Goal: Check status: Check status

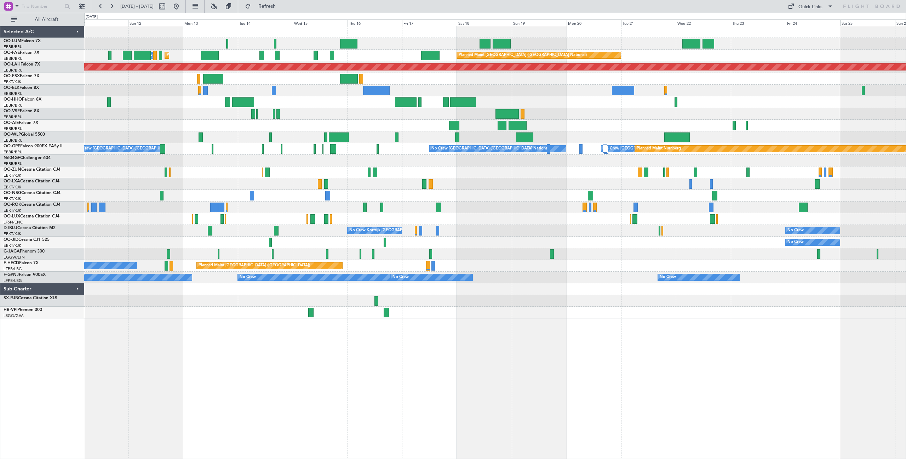
click at [355, 122] on div "Planned Maint [GEOGRAPHIC_DATA] ([GEOGRAPHIC_DATA] National) Owner [GEOGRAPHIC_…" at bounding box center [495, 172] width 822 height 292
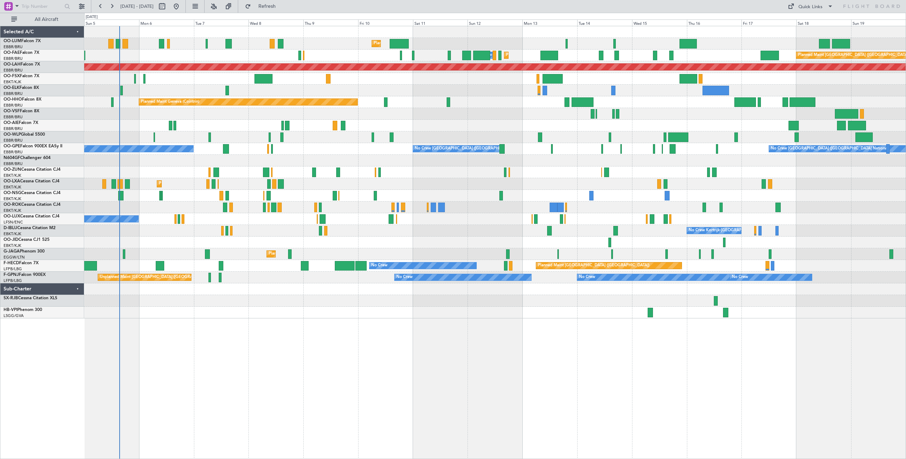
click at [667, 110] on div at bounding box center [495, 114] width 822 height 12
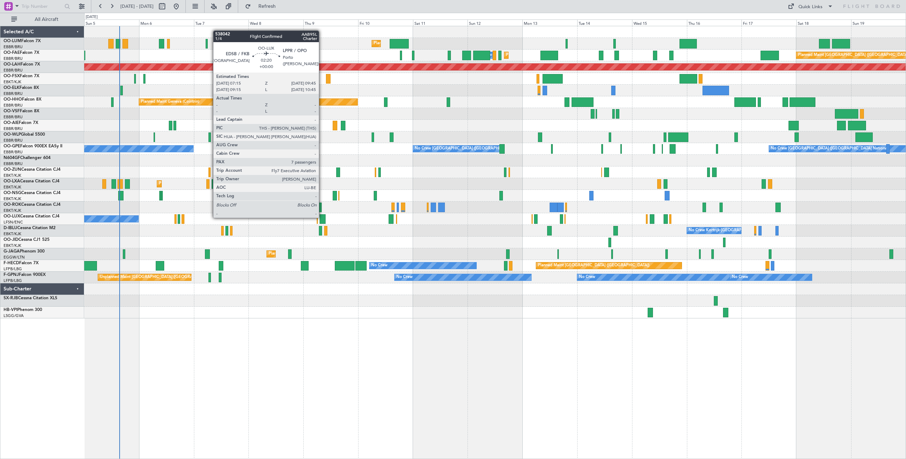
click at [322, 218] on div at bounding box center [323, 219] width 6 height 10
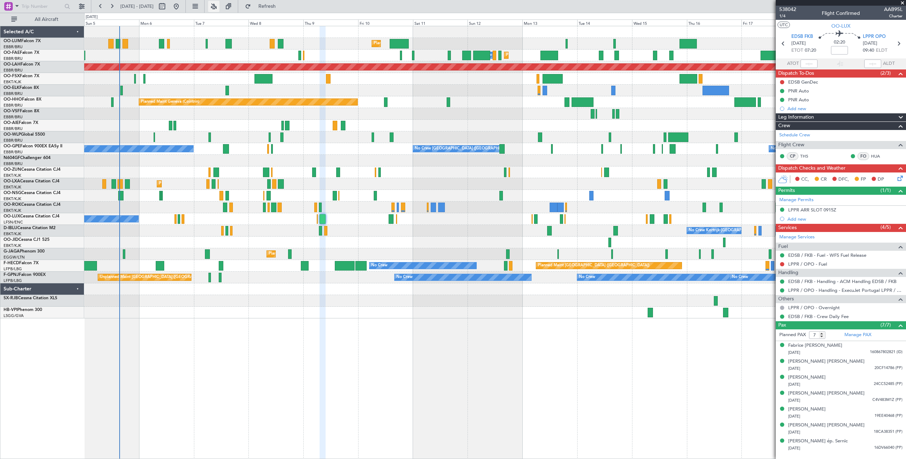
click at [220, 5] on button at bounding box center [213, 6] width 11 height 11
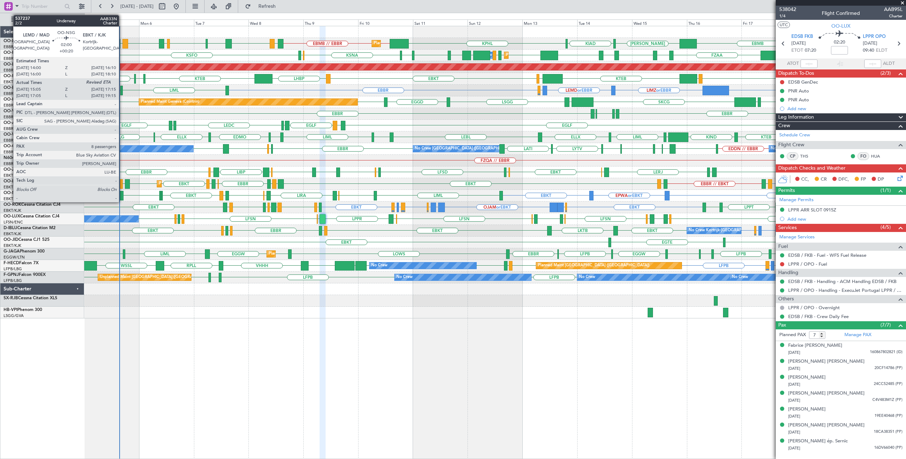
click at [122, 195] on div at bounding box center [120, 196] width 5 height 10
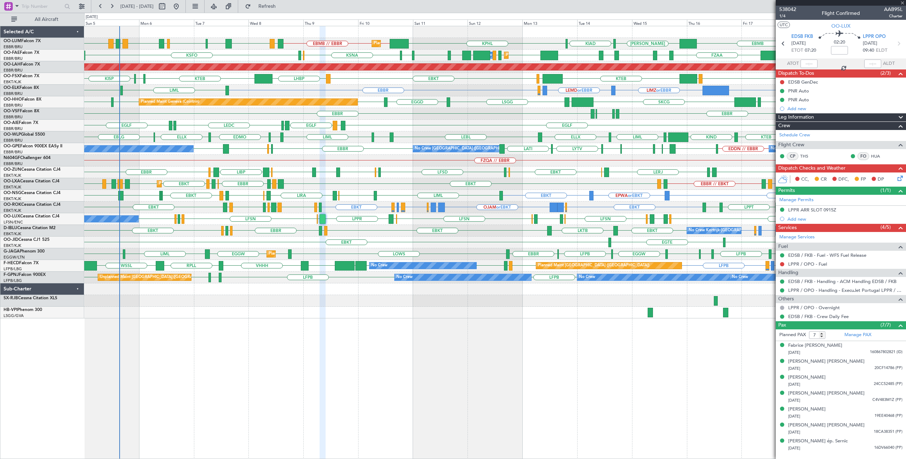
type input "+00:20"
type input "15:10"
type input "8"
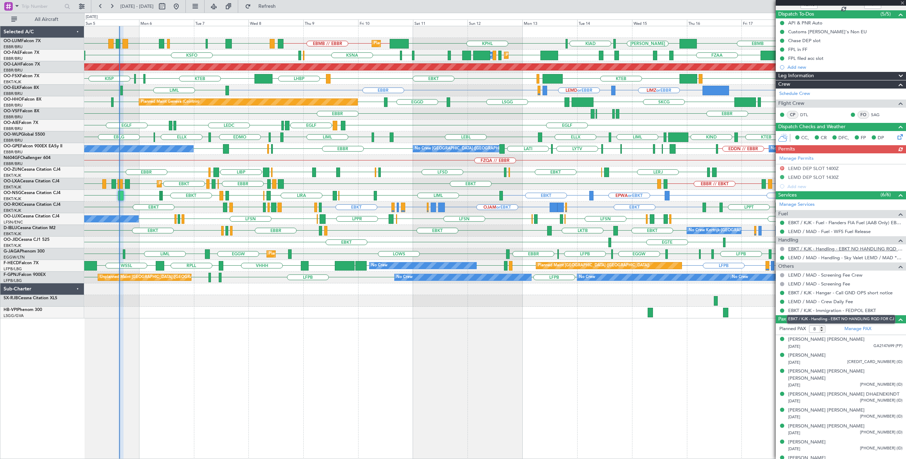
scroll to position [59, 0]
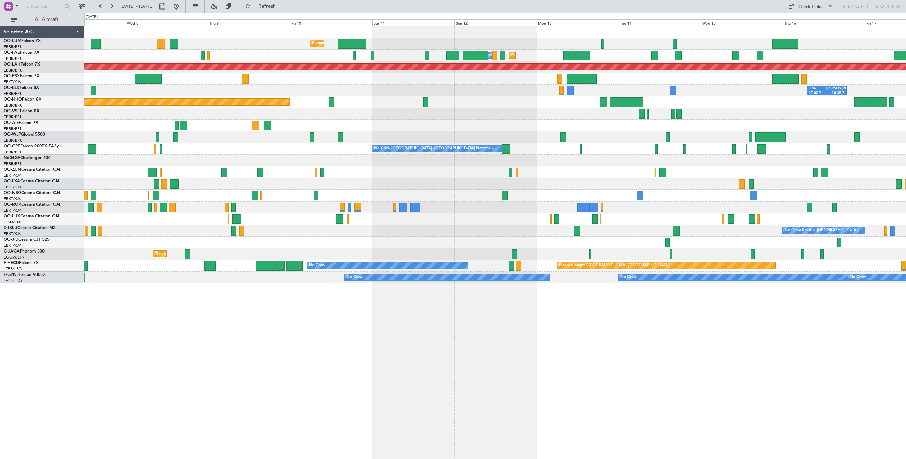
click at [65, 202] on div "Planned Maint Brussels (Brussels National) Owner Melsbroek Air Base Planned Mai…" at bounding box center [453, 236] width 906 height 446
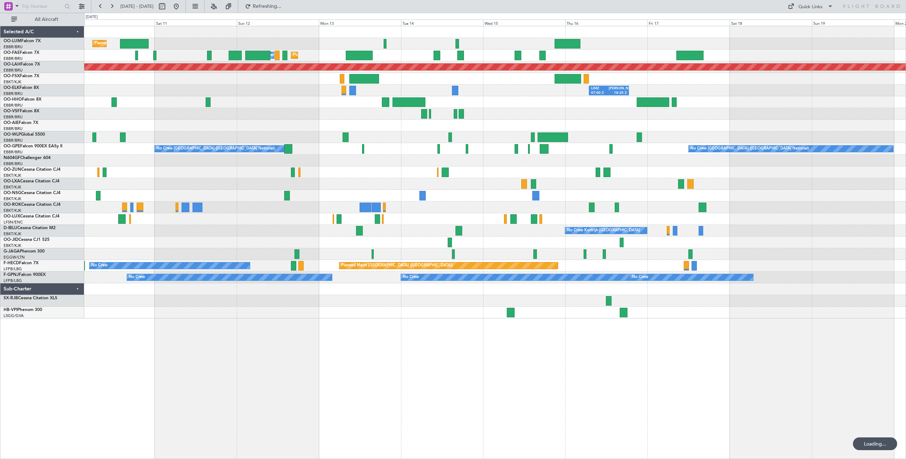
click at [297, 163] on div at bounding box center [495, 161] width 822 height 12
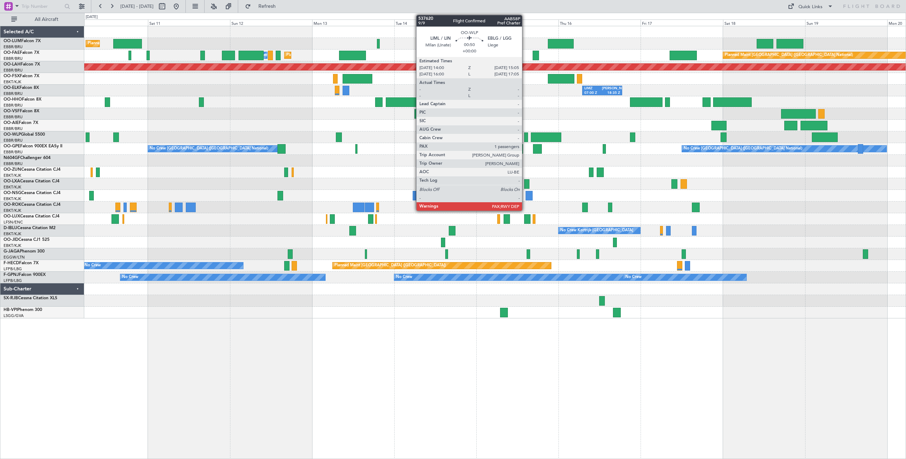
click at [525, 137] on div at bounding box center [526, 137] width 4 height 10
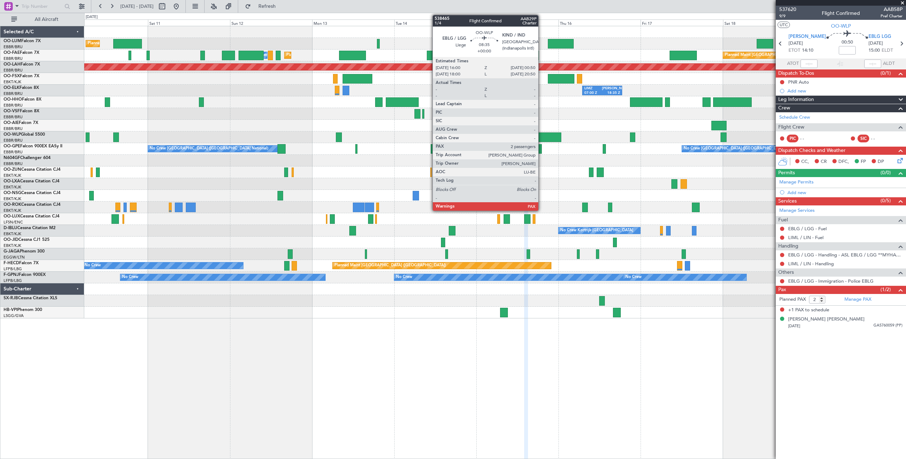
click at [542, 137] on div at bounding box center [546, 137] width 30 height 10
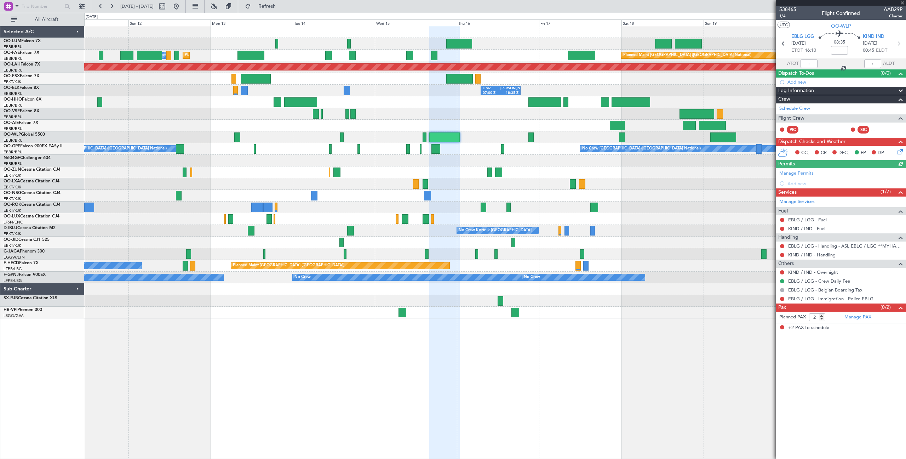
click at [417, 141] on div "Planned Maint Brussels (Brussels National) Planned Maint Melsbroek Air Base Own…" at bounding box center [495, 172] width 822 height 292
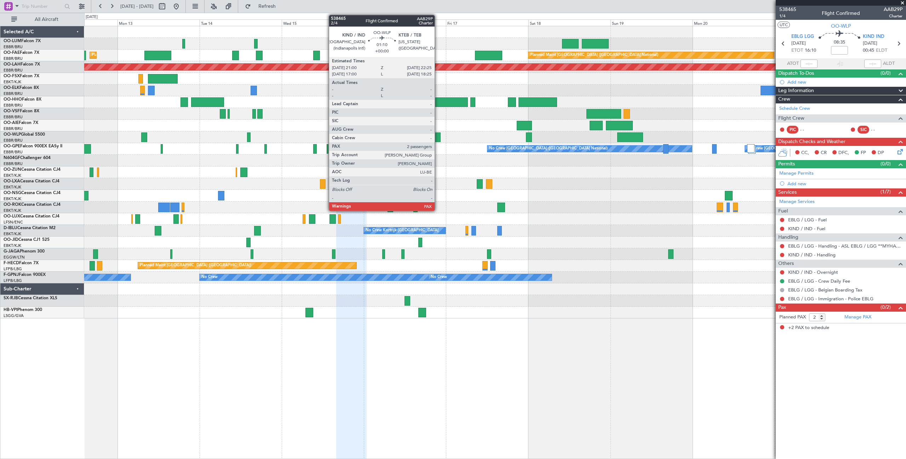
click at [438, 137] on div at bounding box center [437, 137] width 5 height 10
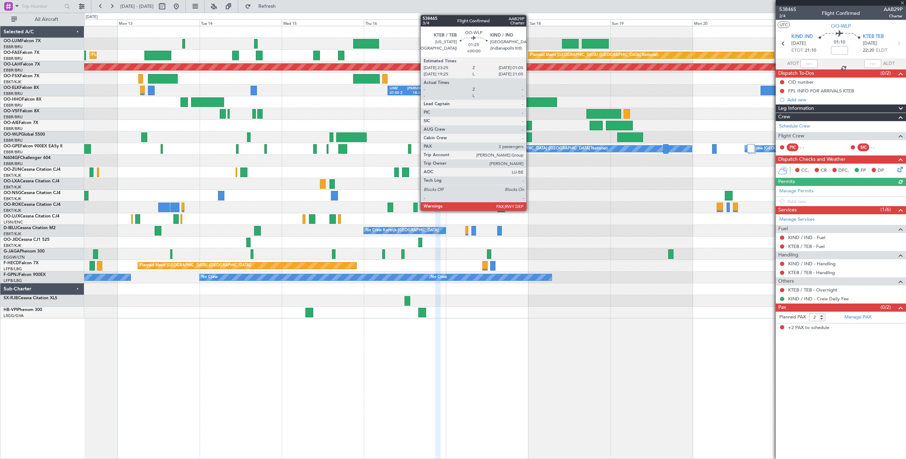
click at [530, 139] on div at bounding box center [529, 137] width 6 height 10
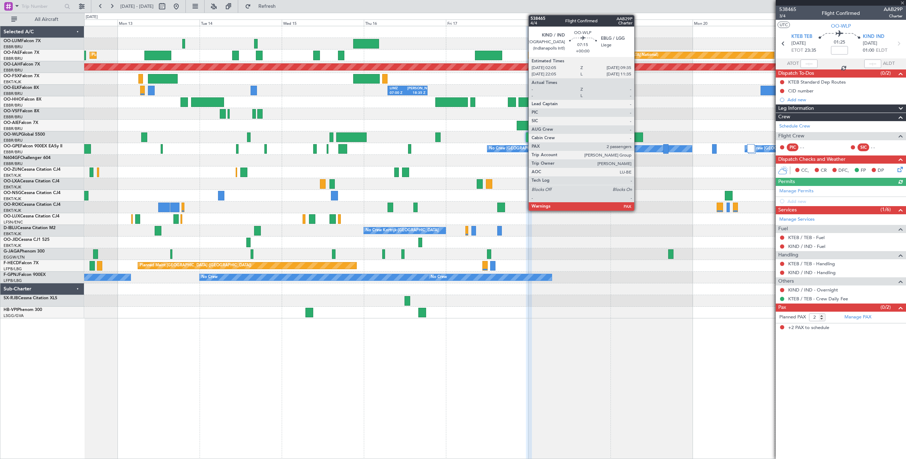
click at [638, 139] on div at bounding box center [630, 137] width 26 height 10
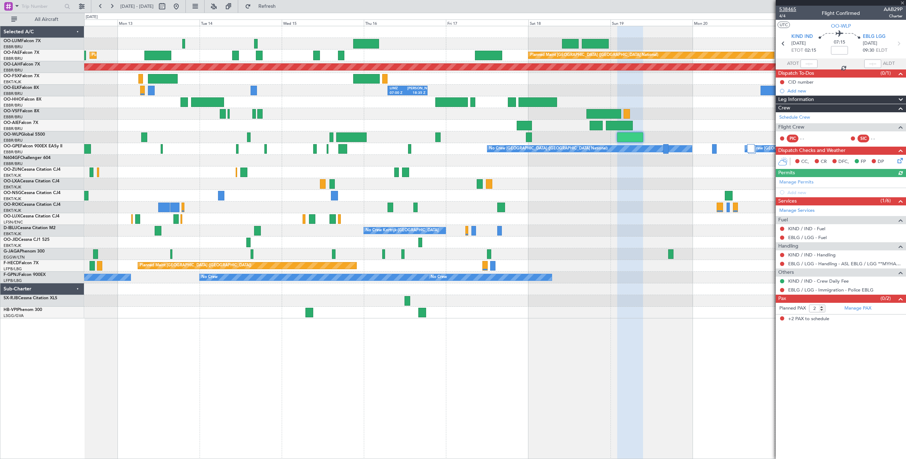
click at [794, 11] on span "538465" at bounding box center [788, 9] width 17 height 7
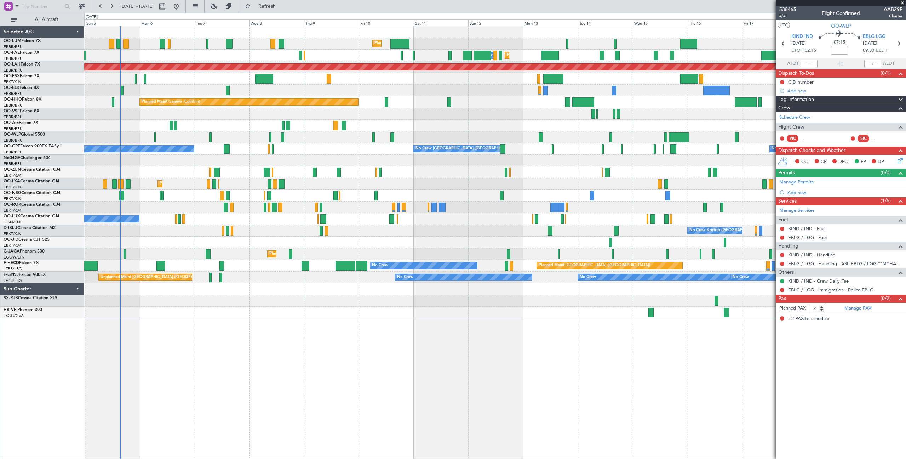
click at [528, 159] on div "Planned Maint Brussels (Brussels National) Planned Maint Brussels (Brussels Nat…" at bounding box center [495, 172] width 822 height 292
